Goal: Navigation & Orientation: Find specific page/section

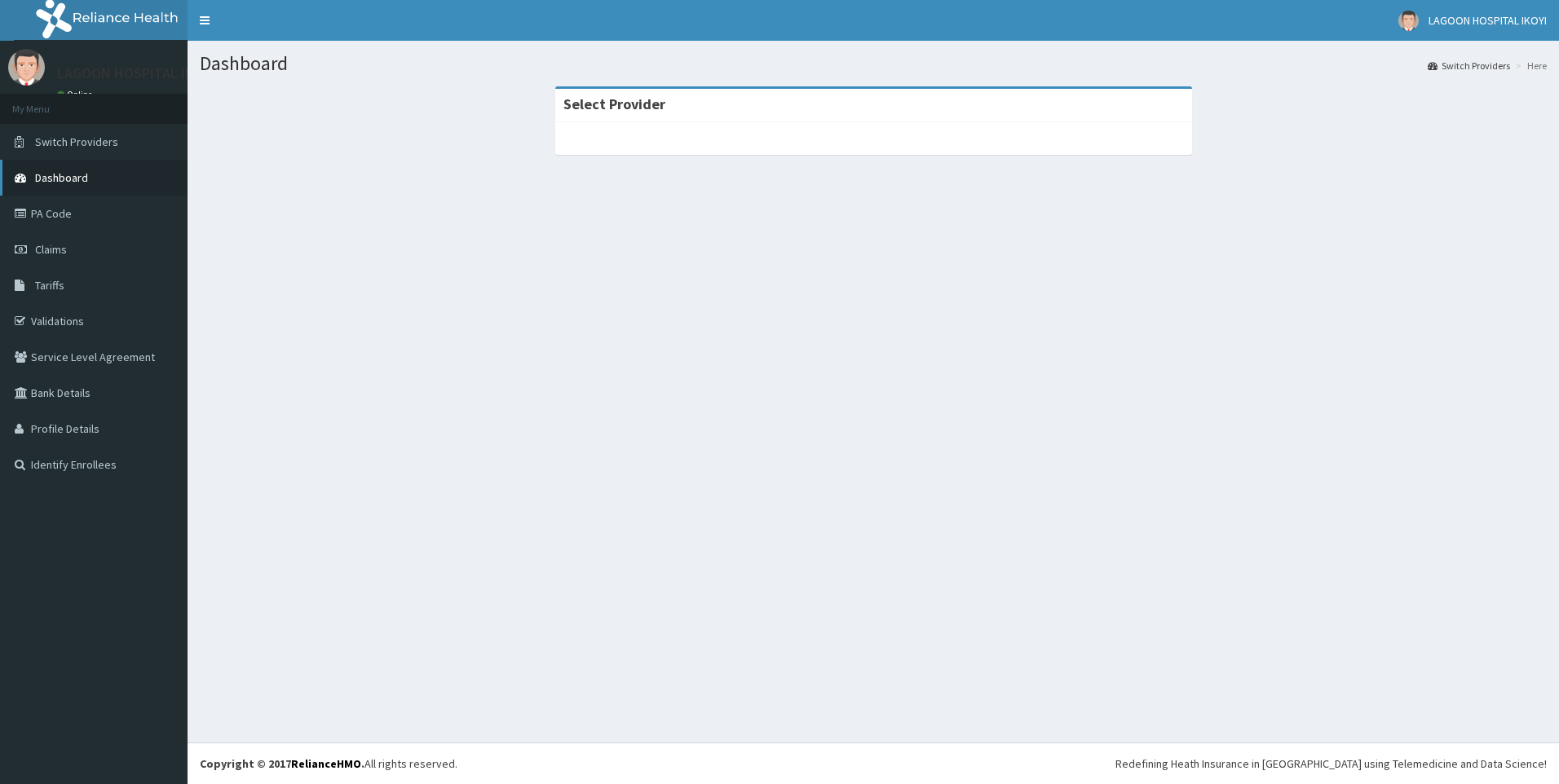
click at [78, 176] on span "Dashboard" at bounding box center [61, 178] width 53 height 14
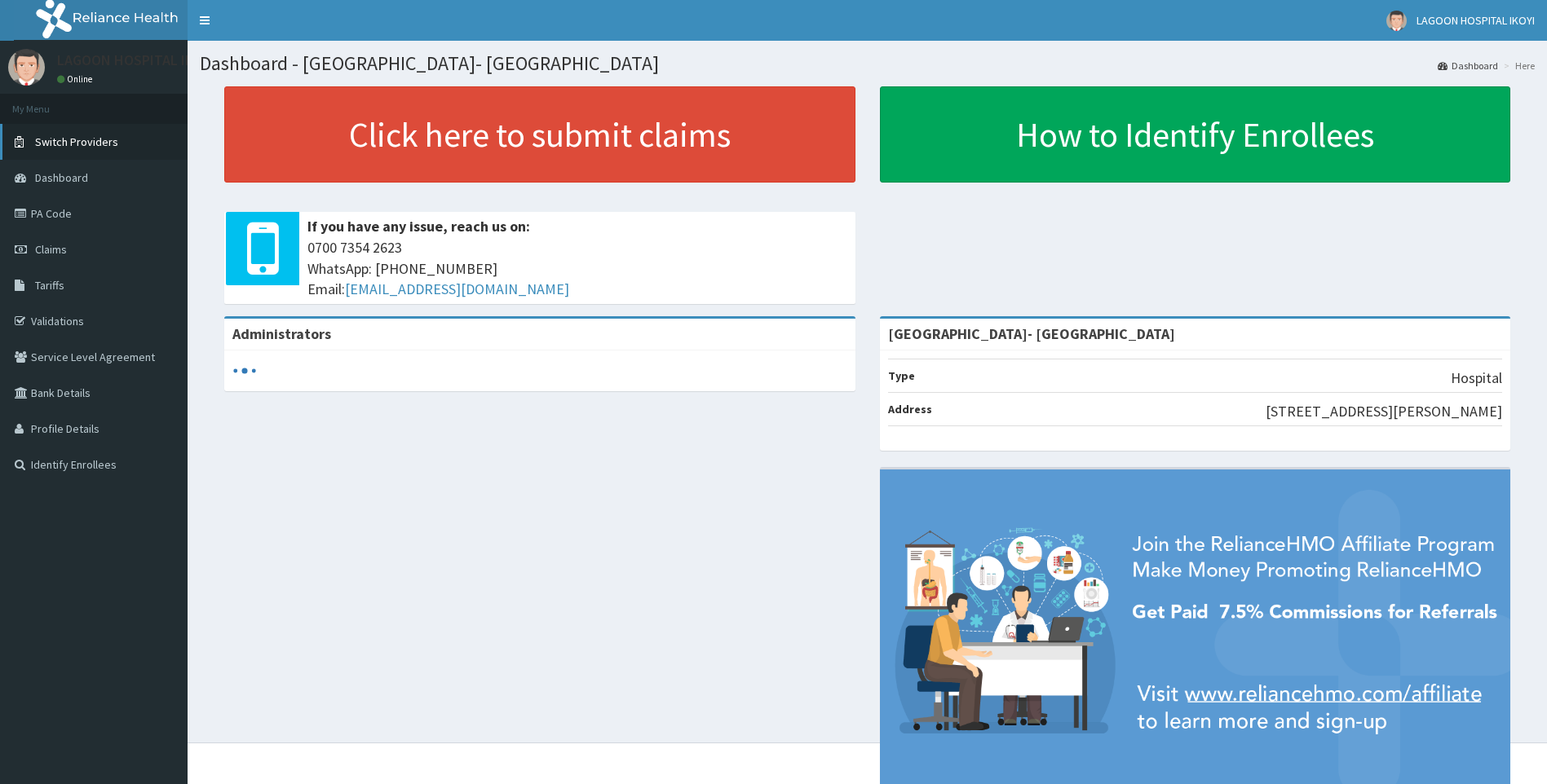
click at [82, 146] on span "Switch Providers" at bounding box center [77, 142] width 83 height 14
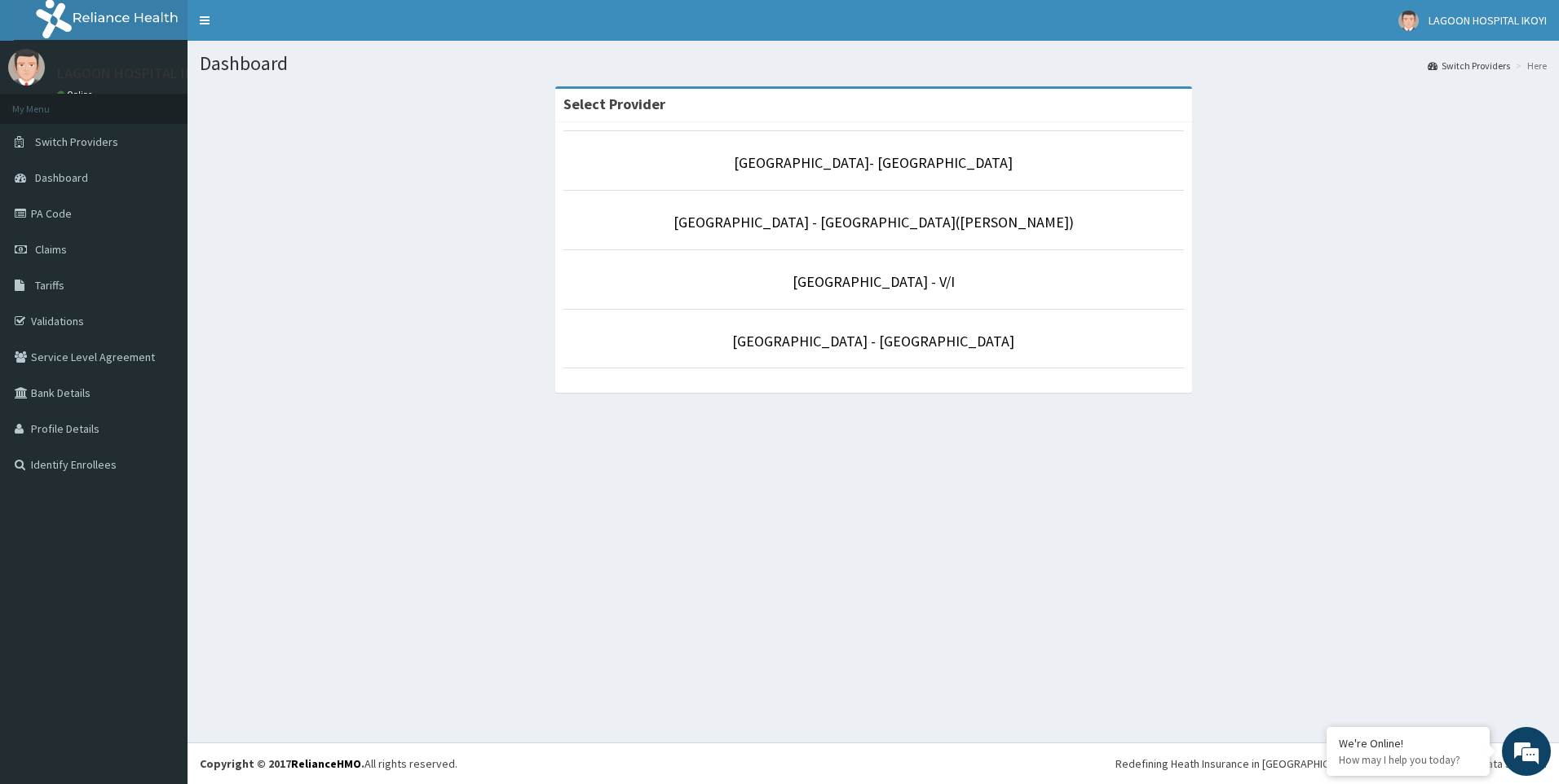
click at [964, 235] on li "[GEOGRAPHIC_DATA] - [GEOGRAPHIC_DATA]([PERSON_NAME])" at bounding box center [874, 220] width 621 height 60
click at [969, 223] on link "[GEOGRAPHIC_DATA] - [GEOGRAPHIC_DATA]([PERSON_NAME])" at bounding box center [874, 222] width 401 height 19
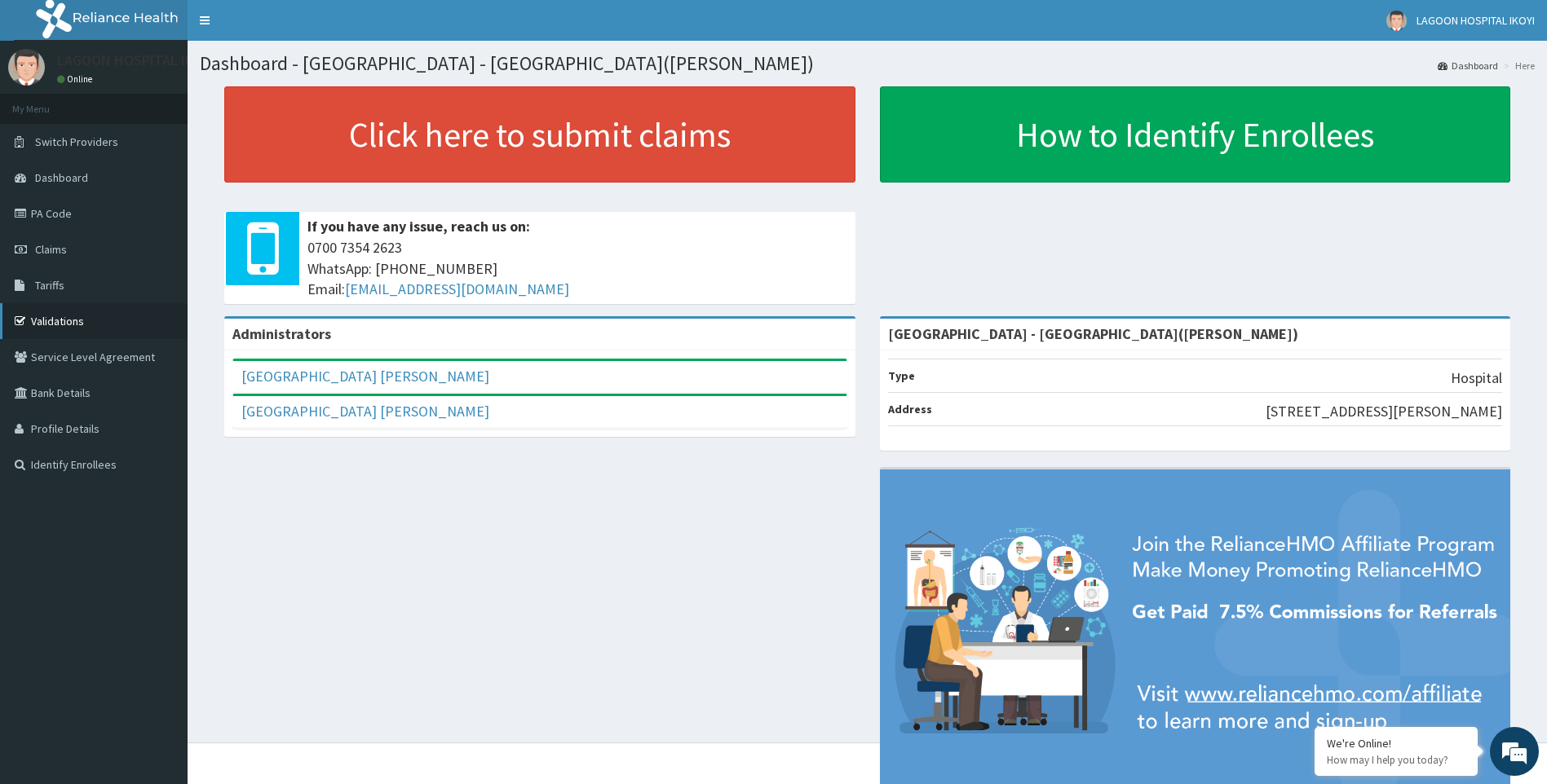
click at [60, 317] on link "Validations" at bounding box center [94, 321] width 188 height 36
